Goal: Task Accomplishment & Management: Manage account settings

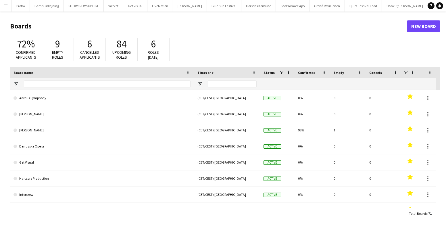
click at [3, 5] on app-icon "Menu" at bounding box center [5, 5] width 5 height 5
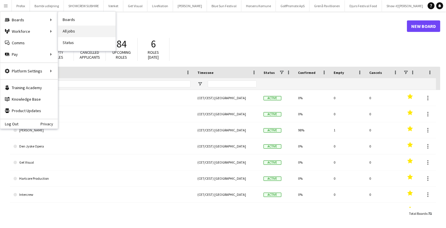
click at [72, 29] on link "All jobs" at bounding box center [86, 31] width 57 height 11
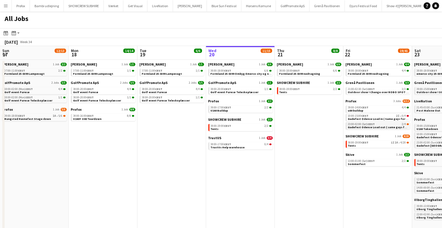
scroll to position [0, 137]
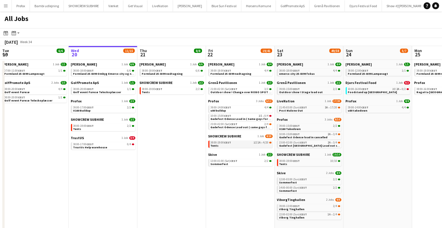
click at [251, 144] on link "08:00-19:00 CEST 1I 1A • 4/20 Tents" at bounding box center [240, 143] width 61 height 7
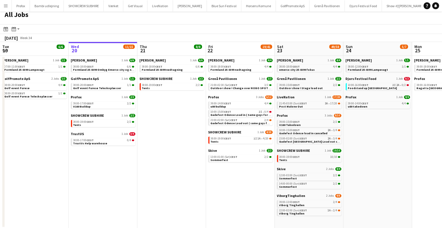
scroll to position [4, 0]
click at [323, 105] on link "21:45-03:00 (Sun) CEST 3A • 17/20 Post Malone Out" at bounding box center [309, 104] width 61 height 7
click at [316, 210] on div "22:00-02:00 (Sun) CEST 1A • 2/4" at bounding box center [309, 209] width 61 height 3
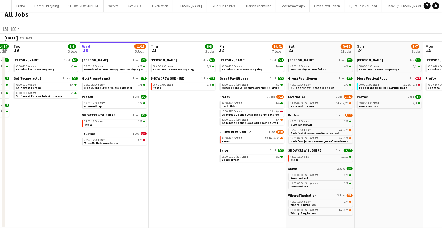
scroll to position [0, 160]
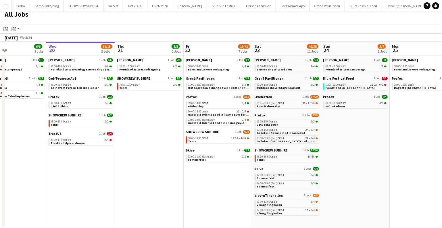
drag, startPoint x: 183, startPoint y: 112, endPoint x: 229, endPoint y: 119, distance: 46.5
click at [229, 119] on app-calendar-viewport "Sun 17 12/13 4 Jobs Mon 18 14/14 4 Jobs Tue 19 6/6 3 Jobs Wed 20 11/15 5 Jobs T…" at bounding box center [221, 135] width 442 height 186
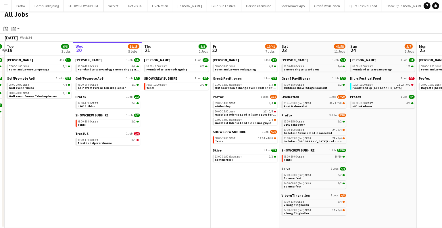
scroll to position [0, 241]
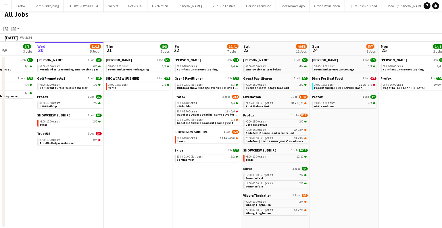
drag, startPoint x: 236, startPoint y: 96, endPoint x: 162, endPoint y: 99, distance: 73.9
click at [162, 99] on app-calendar-viewport "Sat 16 16/16 5 Jobs Sun 17 12/13 4 Jobs Mon 18 14/14 4 Jobs Tue 19 6/6 3 Jobs W…" at bounding box center [221, 135] width 442 height 186
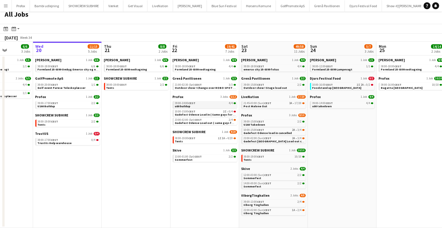
click at [205, 102] on div "09:00-14:00 CEST 4/4" at bounding box center [205, 103] width 61 height 3
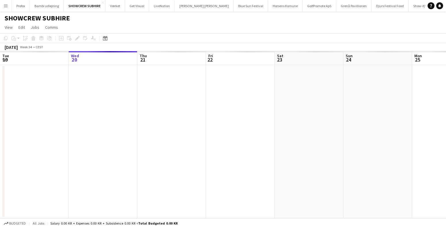
scroll to position [0, 197]
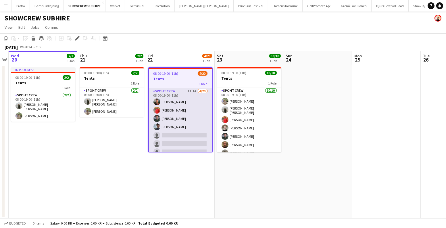
click at [198, 132] on app-card-role "Spoht Crew 1I 1A 4/20 08:00-19:00 (11h) Tomas Esteban Dameson picasso Reza heid…" at bounding box center [180, 177] width 63 height 178
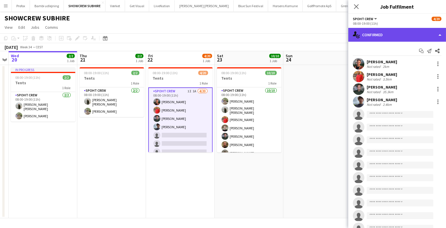
click at [394, 32] on div "single-neutral-actions-check-2 Confirmed" at bounding box center [397, 35] width 98 height 14
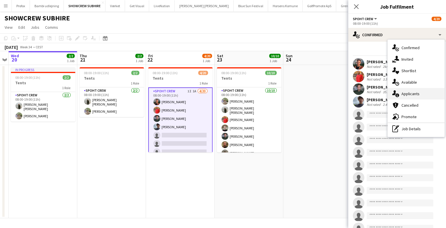
click at [414, 95] on div "single-neutral-actions-information Applicants" at bounding box center [415, 93] width 57 height 11
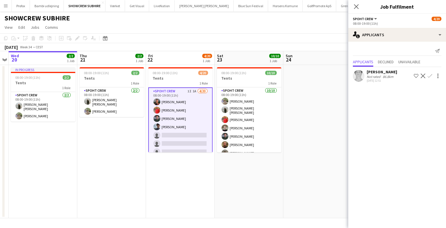
click at [430, 75] on app-icon "Confirm" at bounding box center [429, 76] width 5 height 5
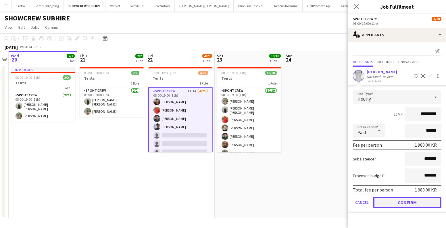
click at [416, 202] on button "Confirm" at bounding box center [407, 201] width 68 height 11
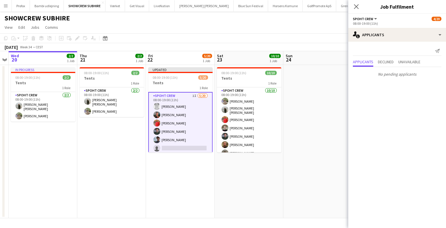
click at [307, 173] on app-date-cell at bounding box center [317, 141] width 69 height 153
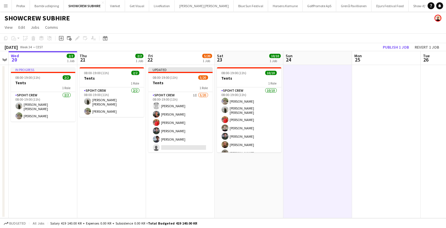
scroll to position [0, 197]
click at [392, 48] on button "Publish 1 job" at bounding box center [395, 46] width 31 height 7
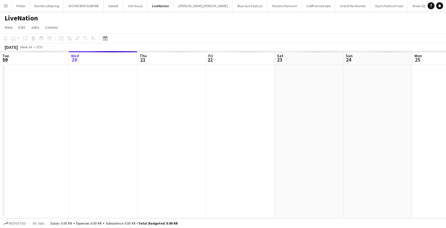
scroll to position [0, 197]
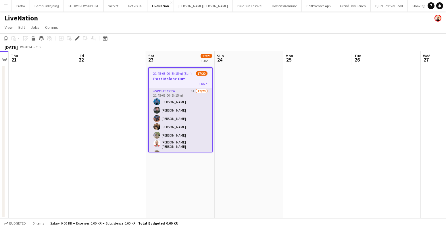
click at [189, 104] on app-card-role "Spoht Crew 3A 17/20 21:45-03:00 (5h15m) Ion Cernenchi Nikolaj Andersen Håkon Le…" at bounding box center [180, 177] width 63 height 179
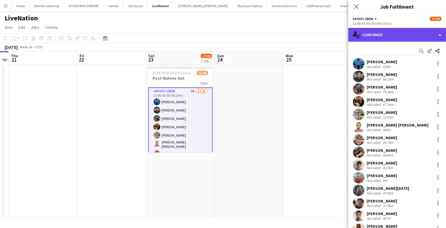
click at [400, 35] on div "single-neutral-actions-check-2 Confirmed" at bounding box center [397, 35] width 98 height 14
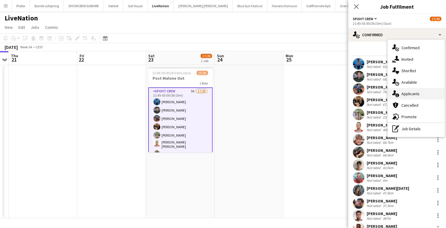
click at [420, 96] on div "single-neutral-actions-information Applicants" at bounding box center [415, 93] width 57 height 11
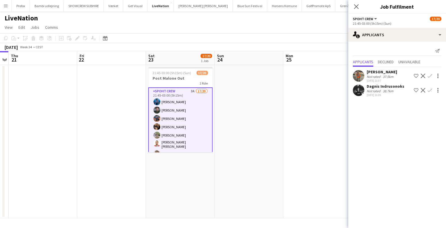
click at [361, 95] on app-user-avatar at bounding box center [358, 89] width 11 height 11
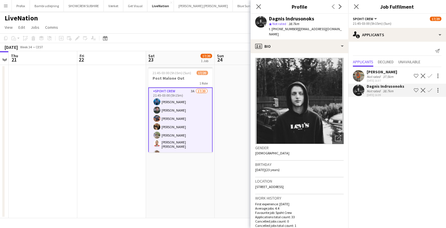
click at [360, 79] on app-user-avatar at bounding box center [358, 75] width 11 height 11
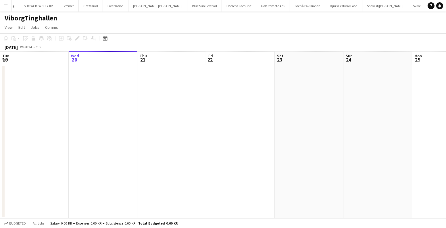
scroll to position [0, 197]
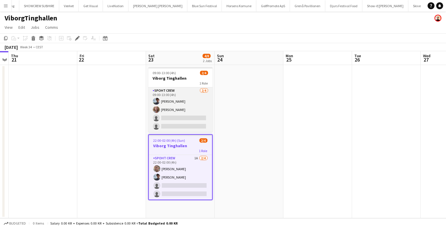
click at [183, 107] on app-card-role "Spoht Crew 2/4 09:00-13:00 (4h) Jacob Christensen Andreas Hansen single-neutral…" at bounding box center [180, 109] width 64 height 45
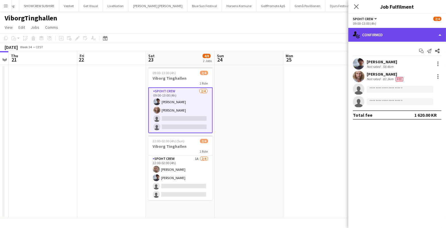
click at [391, 38] on div "single-neutral-actions-check-2 Confirmed" at bounding box center [397, 35] width 98 height 14
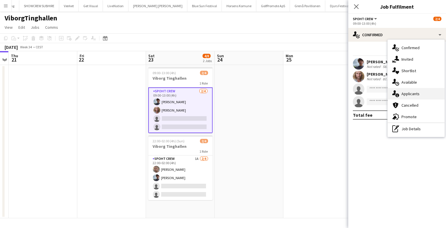
click at [407, 90] on div "single-neutral-actions-information Applicants" at bounding box center [415, 93] width 57 height 11
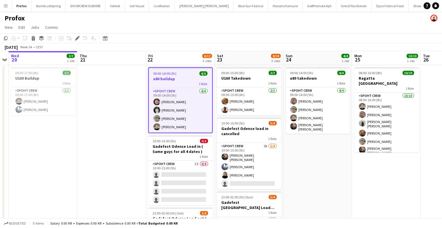
click at [183, 74] on div "09:00-14:00 (5h) 4/4" at bounding box center [180, 73] width 63 height 4
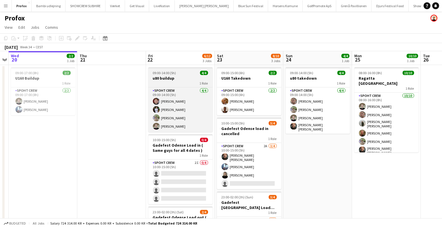
click at [169, 76] on h3 "u80 buildup" at bounding box center [180, 78] width 64 height 5
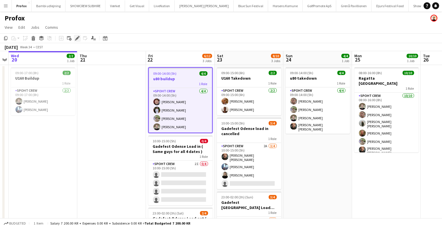
click at [77, 38] on icon at bounding box center [77, 38] width 3 height 3
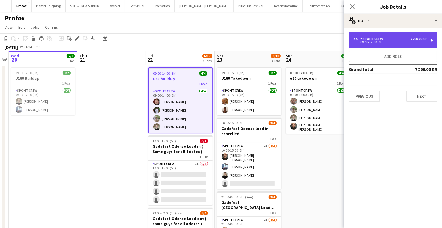
click at [366, 39] on div "Spoht Crew" at bounding box center [372, 39] width 25 height 4
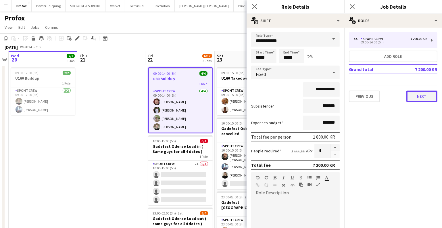
click at [419, 96] on button "Next" at bounding box center [421, 95] width 31 height 11
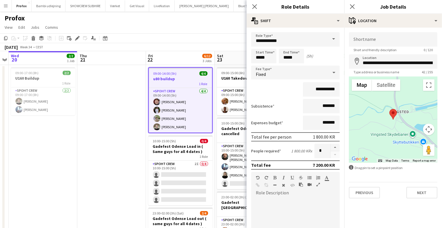
click at [135, 125] on app-date-cell at bounding box center [111, 177] width 69 height 224
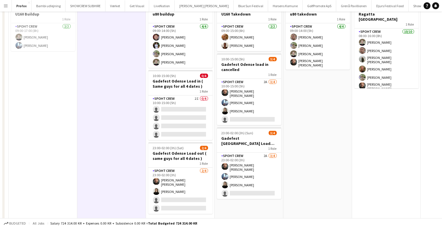
scroll to position [70, 0]
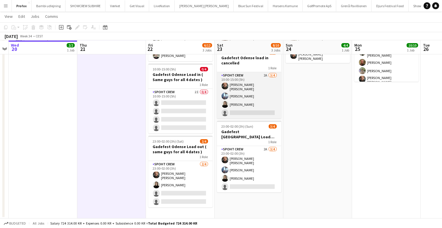
click at [233, 107] on app-card-role "Spoht Crew 2A [DATE] 10:00-15:00 (5h) [PERSON_NAME] [PERSON_NAME] Irom Ekaterin…" at bounding box center [249, 95] width 64 height 46
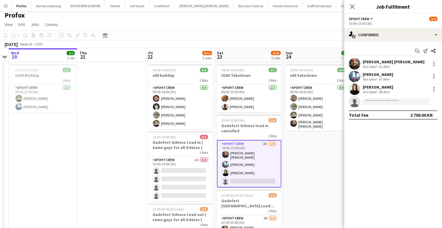
scroll to position [0, 0]
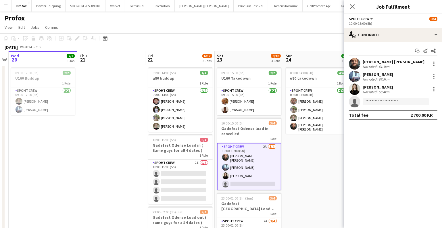
click at [59, 143] on app-date-cell "09:00-17:00 (8h) 2/2 U160 Buildup 1 Role Spoht Crew [DATE] 09:00-17:00 (8h) [PE…" at bounding box center [43, 177] width 69 height 224
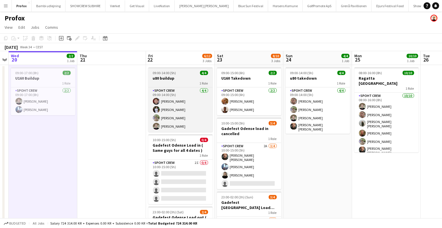
click at [167, 73] on span "09:00-14:00 (5h)" at bounding box center [164, 73] width 23 height 4
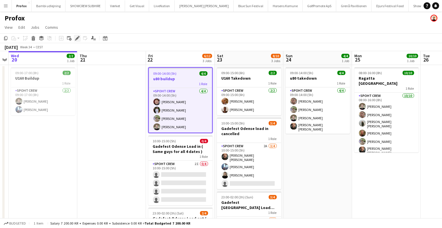
click at [74, 37] on div "Edit" at bounding box center [77, 38] width 7 height 7
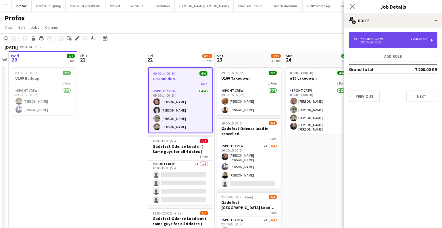
click at [371, 37] on div "Spoht Crew" at bounding box center [372, 39] width 25 height 4
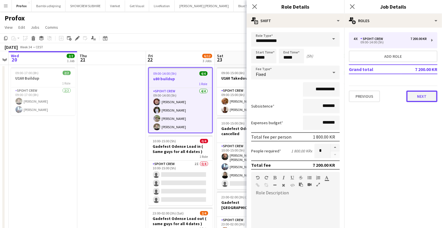
click at [415, 94] on button "Next" at bounding box center [421, 95] width 31 height 11
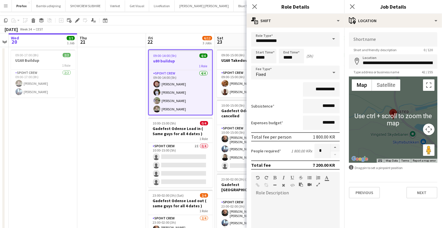
scroll to position [70, 0]
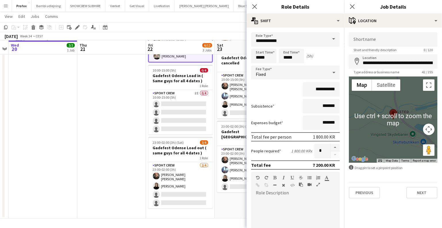
click at [430, 127] on button "Map camera controls" at bounding box center [428, 128] width 11 height 11
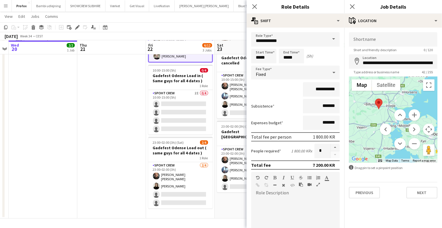
drag, startPoint x: 385, startPoint y: 111, endPoint x: 368, endPoint y: 98, distance: 20.6
click at [368, 98] on div "Use ctrl + scroll to zoom the map Map Terrain Satellite Labels Map Data Map dat…" at bounding box center [393, 119] width 88 height 86
click at [60, 109] on app-date-cell "09:00-17:00 (8h) 2/2 U160 Buildup 1 Role Spoht Crew [DATE] 09:00-17:00 (8h) [PE…" at bounding box center [43, 106] width 69 height 224
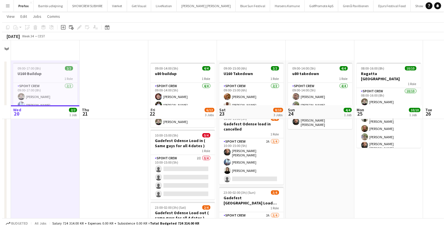
scroll to position [0, 0]
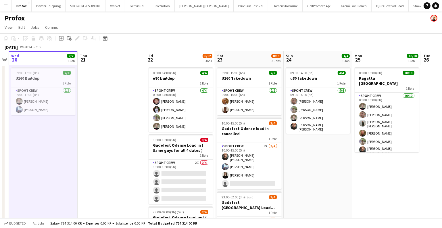
click at [8, 5] on button "Menu" at bounding box center [5, 5] width 11 height 11
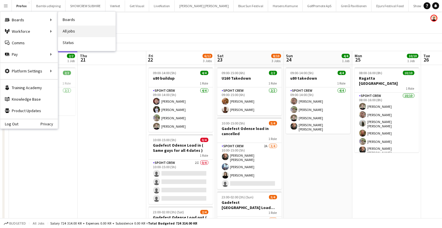
click at [72, 28] on link "All jobs" at bounding box center [86, 31] width 57 height 11
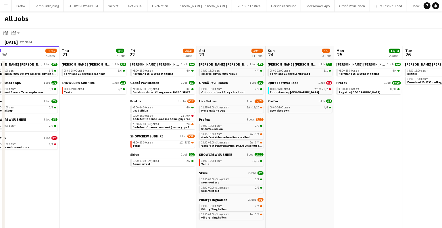
scroll to position [0, 215]
click at [291, 140] on app-calendar-viewport "Sun 17 12/13 4 Jobs Mon 18 14/14 4 Jobs Tue 19 6/6 3 Jobs Wed 20 11/15 5 Jobs T…" at bounding box center [221, 139] width 442 height 186
